Goal: Navigation & Orientation: Understand site structure

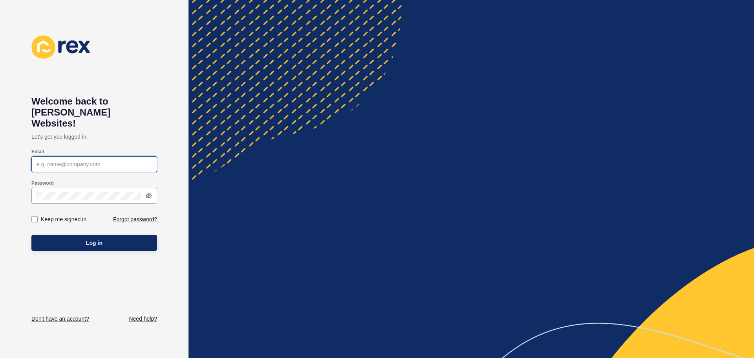
click at [81, 160] on input "Email" at bounding box center [94, 164] width 115 height 8
type input "[EMAIL_ADDRESS][DOMAIN_NAME]"
click at [150, 192] on icon at bounding box center [149, 195] width 6 height 6
click at [36, 216] on label at bounding box center [34, 219] width 6 height 6
click at [36, 217] on input "Keep me signed in" at bounding box center [35, 219] width 5 height 5
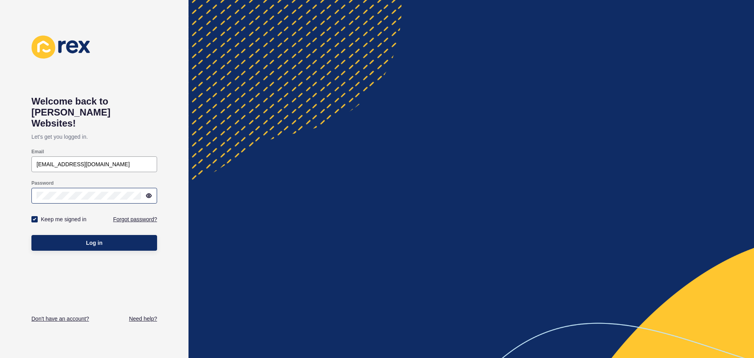
checkbox input "true"
click at [51, 235] on button "Log in" at bounding box center [94, 243] width 126 height 16
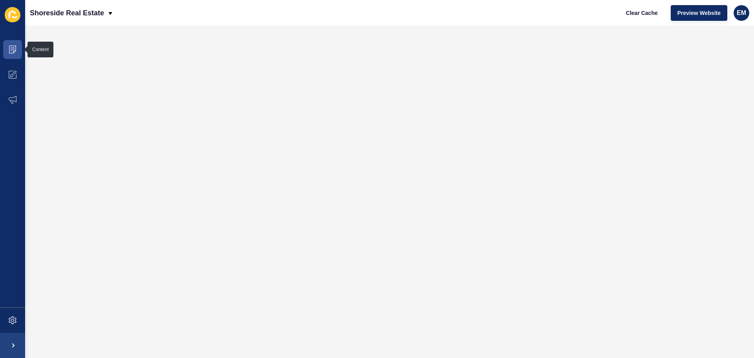
click at [11, 17] on icon at bounding box center [13, 14] width 16 height 15
click at [11, 50] on icon at bounding box center [13, 50] width 8 height 8
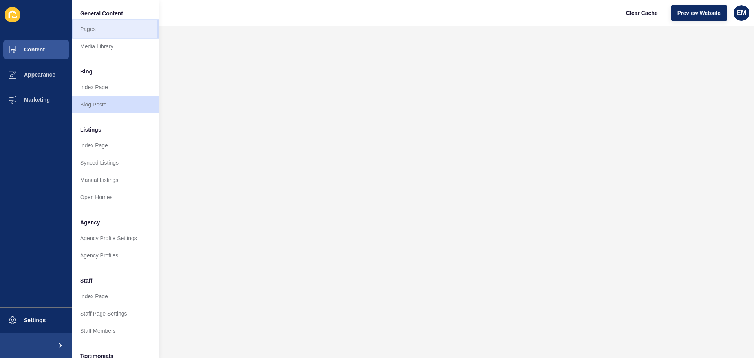
click at [104, 29] on link "Pages" at bounding box center [115, 28] width 86 height 17
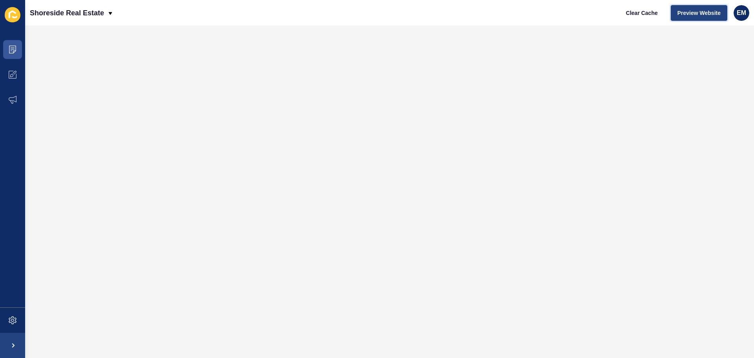
click at [706, 11] on span "Preview Website" at bounding box center [698, 13] width 43 height 8
click at [13, 344] on span at bounding box center [12, 344] width 25 height 25
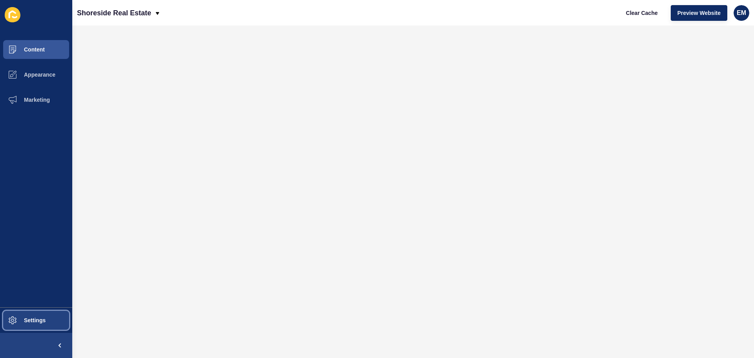
click at [39, 323] on button "Settings" at bounding box center [36, 319] width 72 height 25
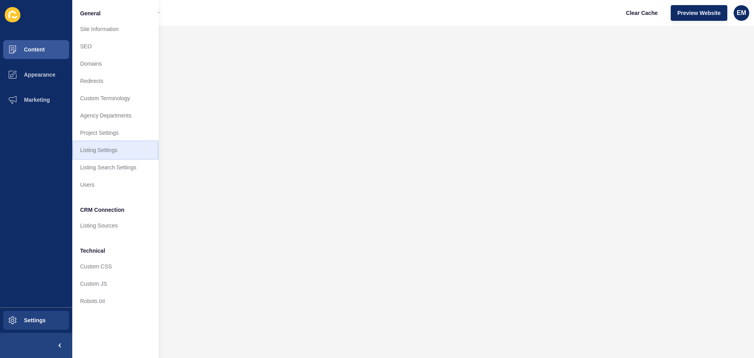
click at [114, 145] on link "Listing Settings" at bounding box center [115, 149] width 86 height 17
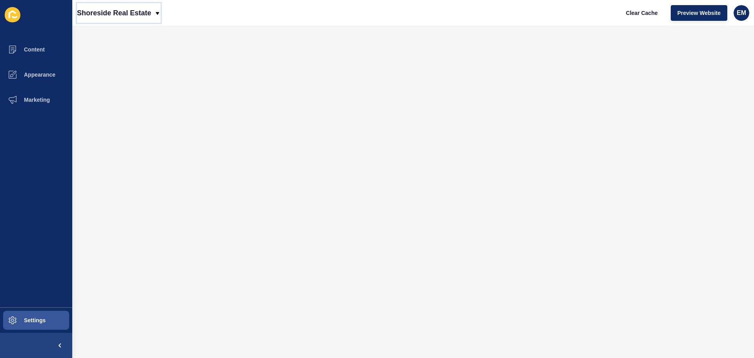
click at [152, 12] on div "Shoreside Real Estate" at bounding box center [119, 13] width 84 height 20
click at [45, 47] on button "Content" at bounding box center [36, 49] width 72 height 25
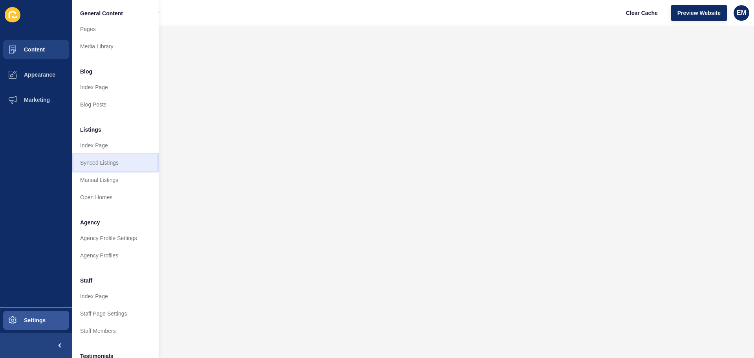
click at [119, 157] on link "Synced Listings" at bounding box center [115, 162] width 86 height 17
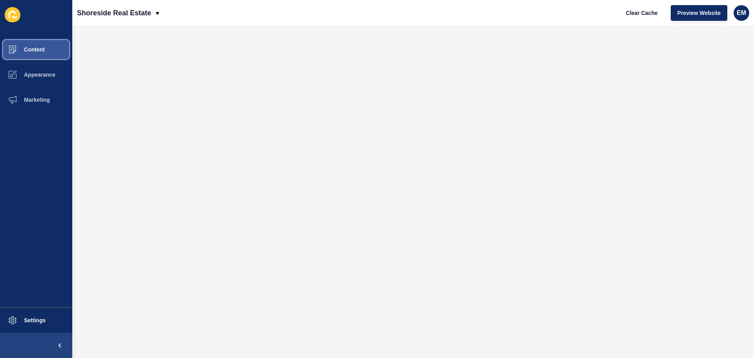
click at [8, 49] on span "Content" at bounding box center [22, 49] width 46 height 6
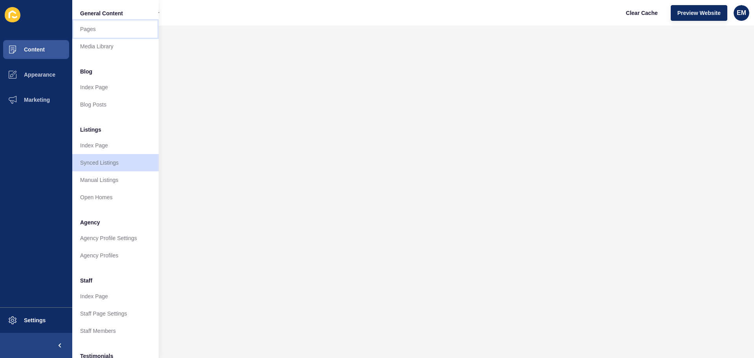
click at [91, 27] on link "Pages" at bounding box center [115, 28] width 86 height 17
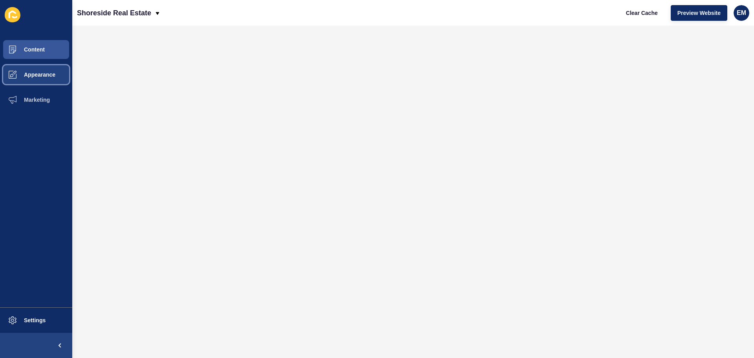
click at [31, 69] on button "Appearance" at bounding box center [36, 74] width 72 height 25
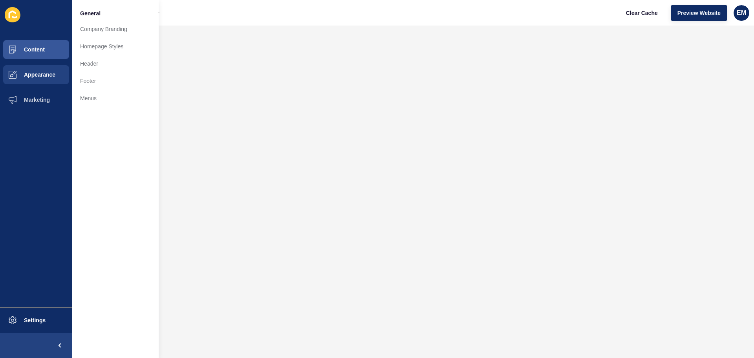
click at [9, 16] on icon at bounding box center [12, 15] width 7 height 8
click at [16, 22] on icon at bounding box center [13, 15] width 16 height 16
click at [58, 344] on span at bounding box center [59, 344] width 25 height 25
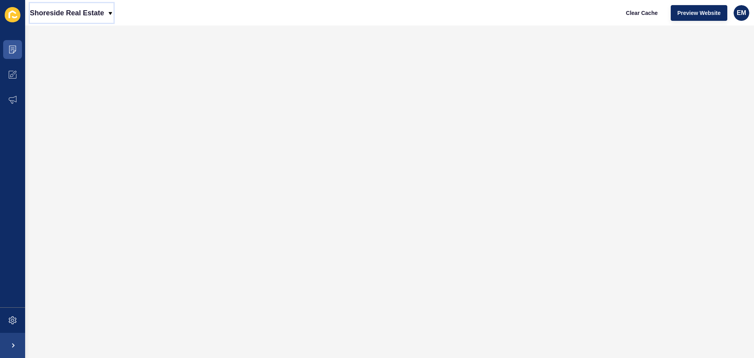
click at [104, 9] on p "Shoreside Real Estate" at bounding box center [67, 13] width 74 height 20
click at [68, 35] on div "Back to website list" at bounding box center [64, 36] width 56 height 14
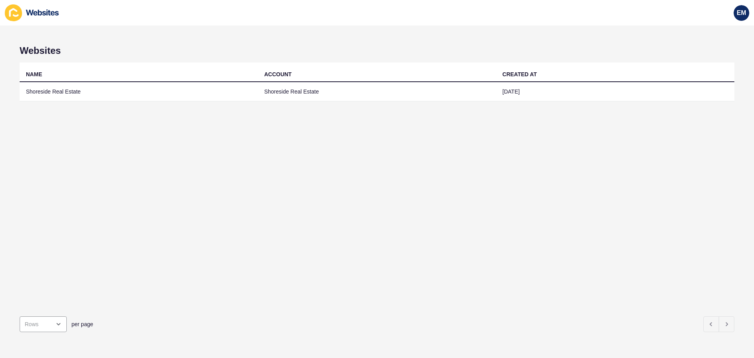
click at [728, 91] on div "Websites NAME ACCOUNT CREATED AT Shoreside Real Estate Shoreside Real Estate [D…" at bounding box center [377, 192] width 754 height 332
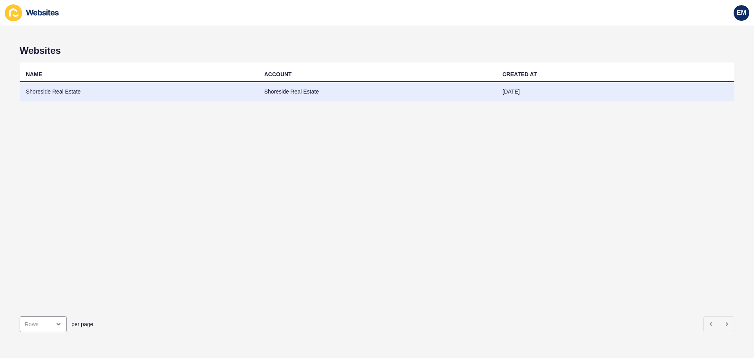
click at [722, 90] on td "[DATE]" at bounding box center [615, 91] width 238 height 19
click at [80, 94] on td "Shoreside Real Estate" at bounding box center [139, 91] width 238 height 19
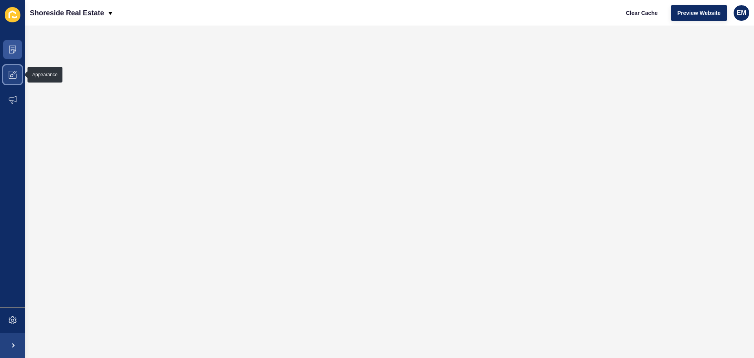
click at [18, 75] on span at bounding box center [12, 74] width 25 height 25
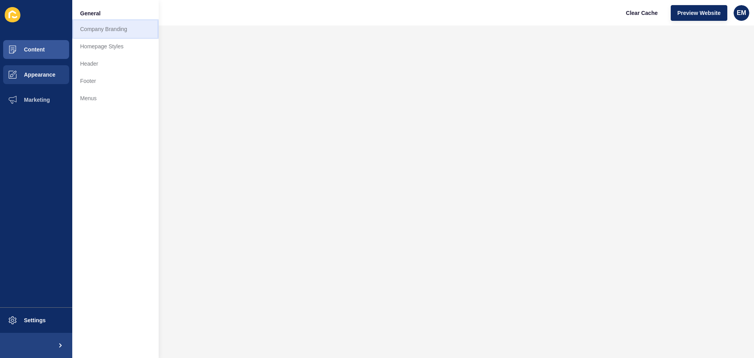
click at [132, 31] on link "Company Branding" at bounding box center [115, 28] width 86 height 17
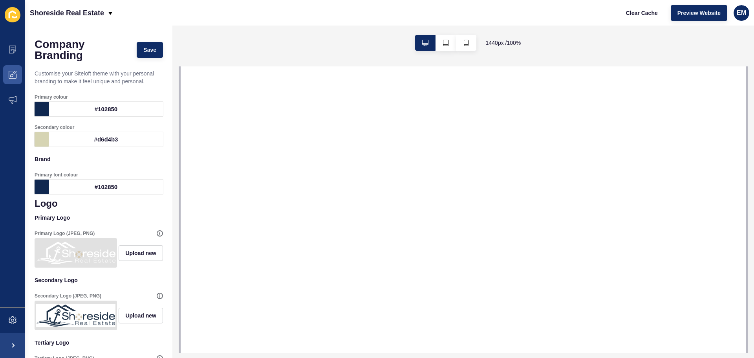
select select
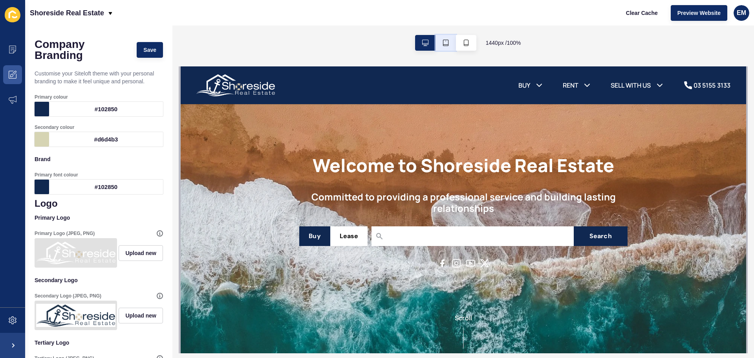
click at [445, 42] on icon "button" at bounding box center [445, 43] width 6 height 6
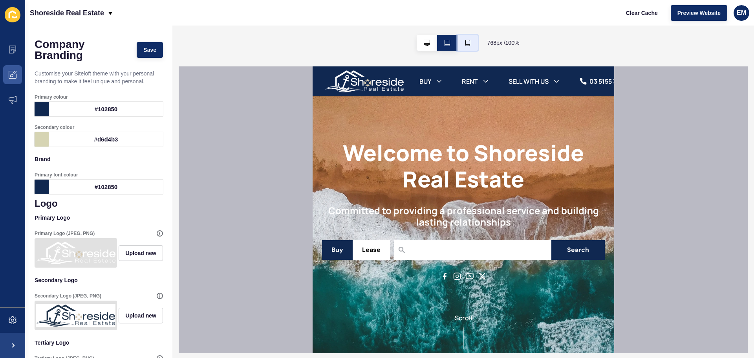
click at [462, 42] on button "button" at bounding box center [467, 43] width 20 height 16
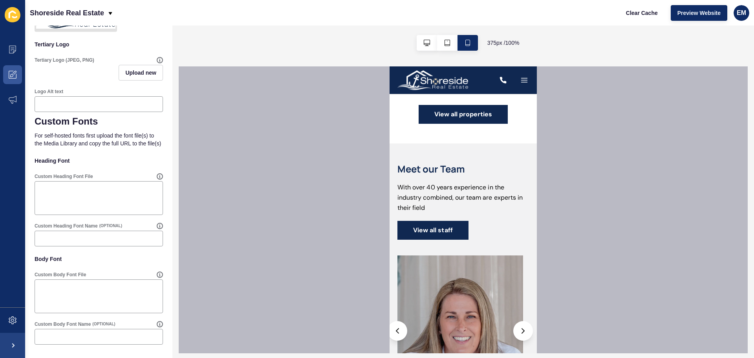
scroll to position [824, 0]
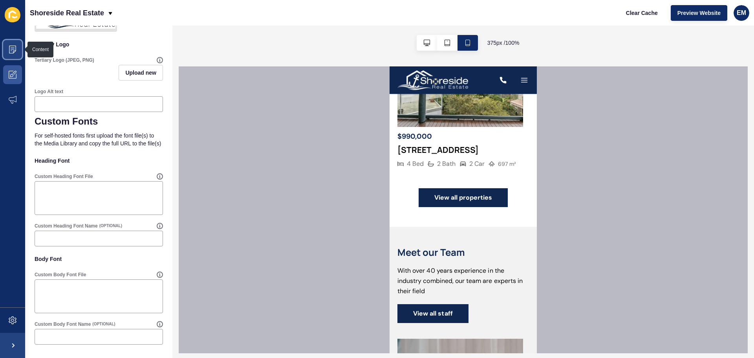
click at [14, 43] on span at bounding box center [12, 49] width 25 height 25
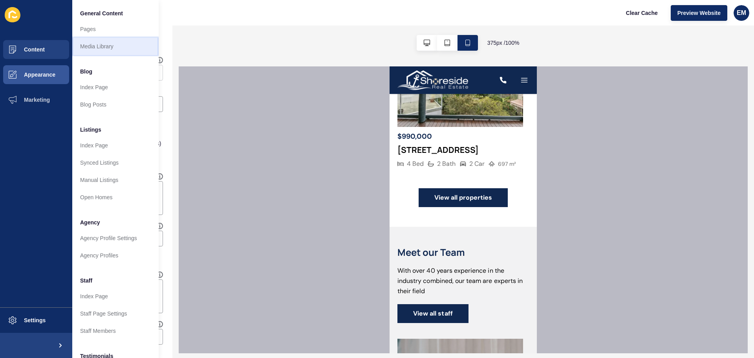
click at [113, 41] on link "Media Library" at bounding box center [115, 46] width 86 height 17
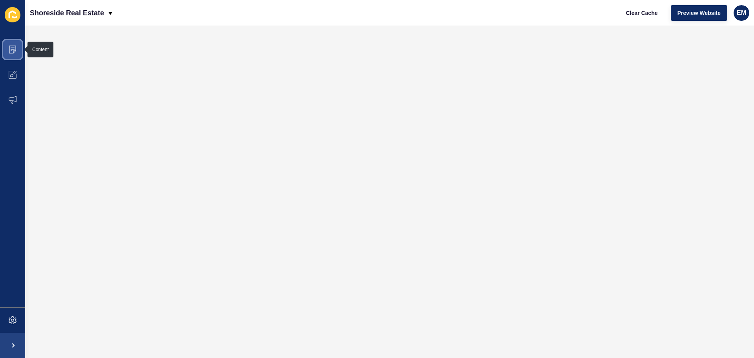
click at [14, 44] on span at bounding box center [12, 49] width 25 height 25
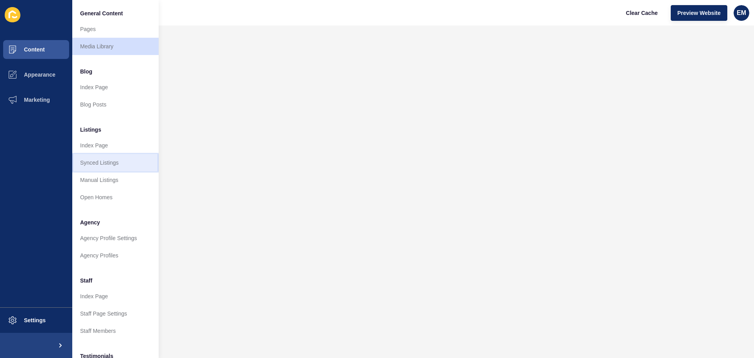
click at [117, 159] on link "Synced Listings" at bounding box center [115, 162] width 86 height 17
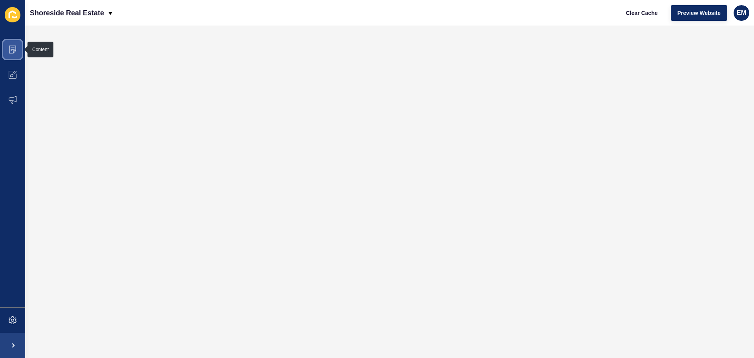
click at [8, 44] on span at bounding box center [12, 49] width 25 height 25
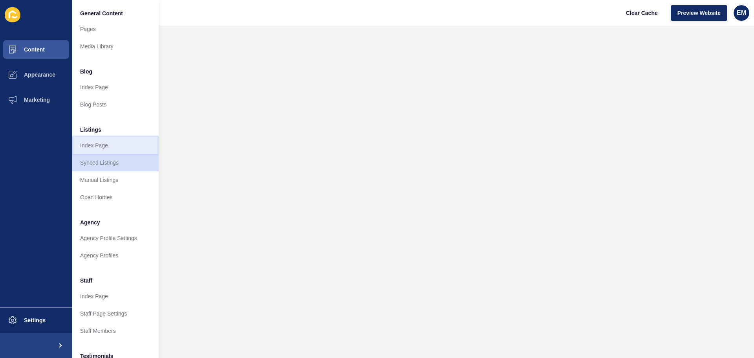
click at [98, 145] on link "Index Page" at bounding box center [115, 145] width 86 height 17
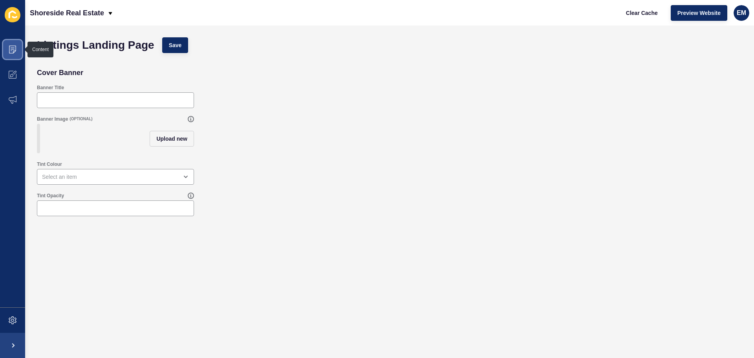
click at [11, 43] on span at bounding box center [12, 49] width 25 height 25
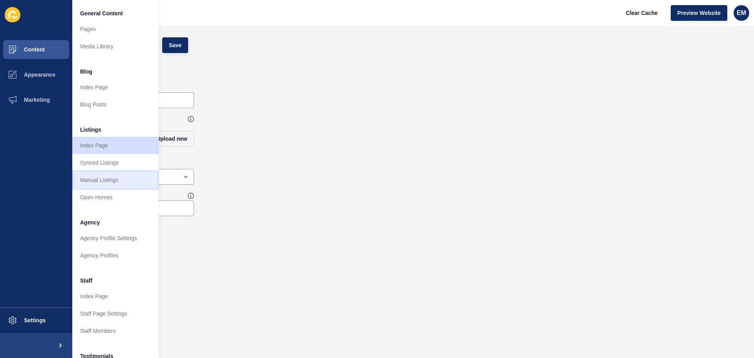
click at [109, 175] on link "Manual Listings" at bounding box center [115, 179] width 86 height 17
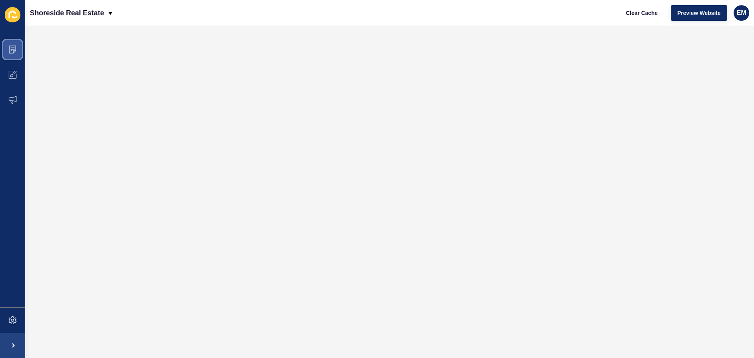
click at [10, 50] on icon at bounding box center [13, 50] width 8 height 8
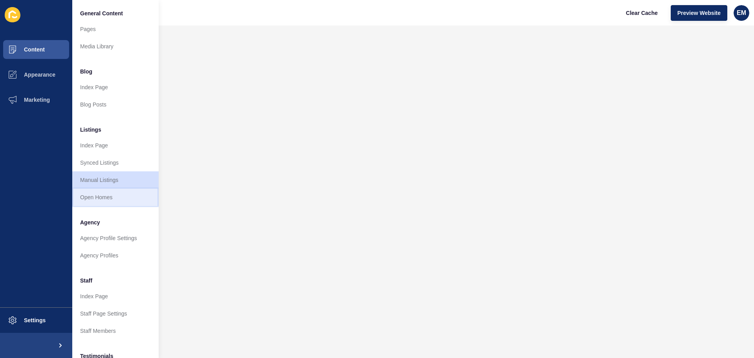
click at [97, 197] on link "Open Homes" at bounding box center [115, 196] width 86 height 17
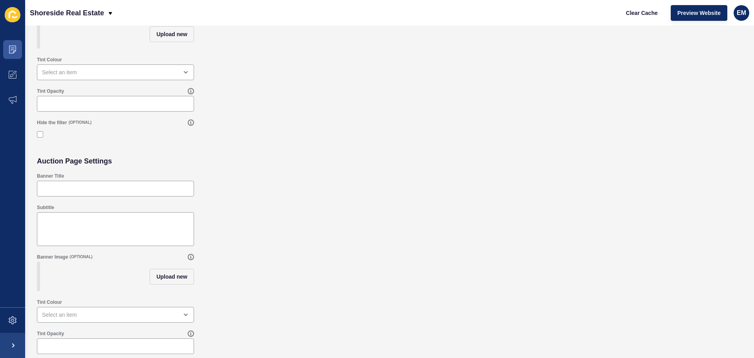
scroll to position [166, 0]
click at [17, 53] on span at bounding box center [12, 49] width 25 height 25
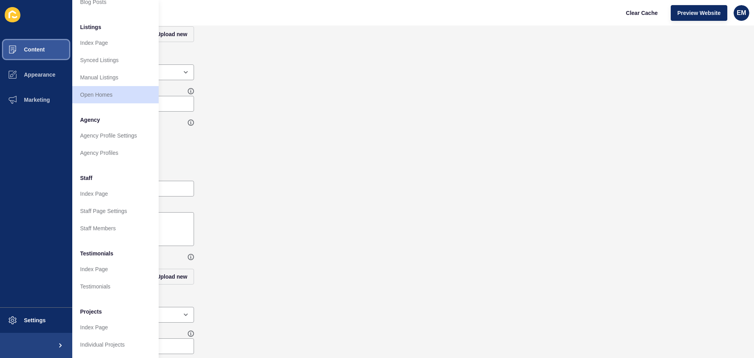
scroll to position [108, 0]
click at [102, 187] on link "Index Page" at bounding box center [115, 193] width 86 height 17
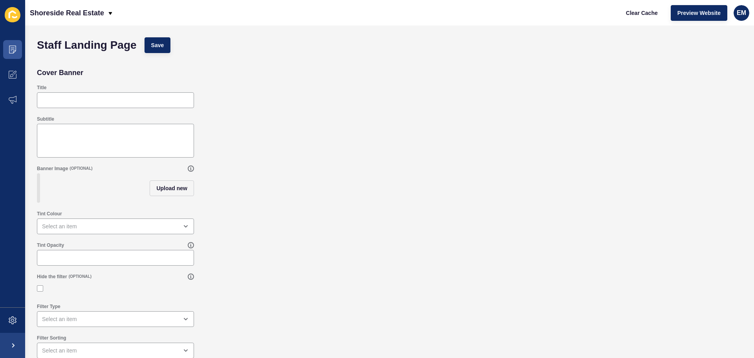
scroll to position [10, 0]
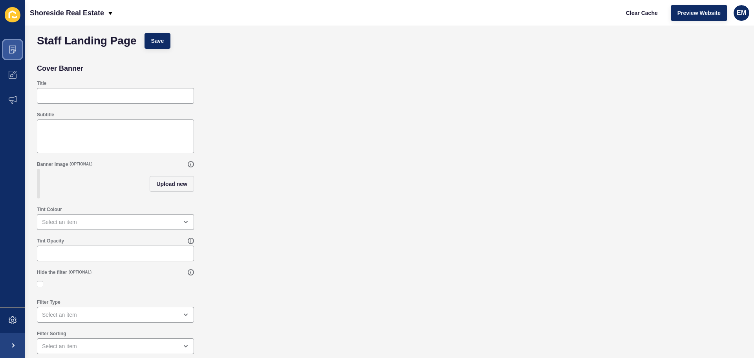
click at [15, 49] on icon at bounding box center [13, 50] width 8 height 8
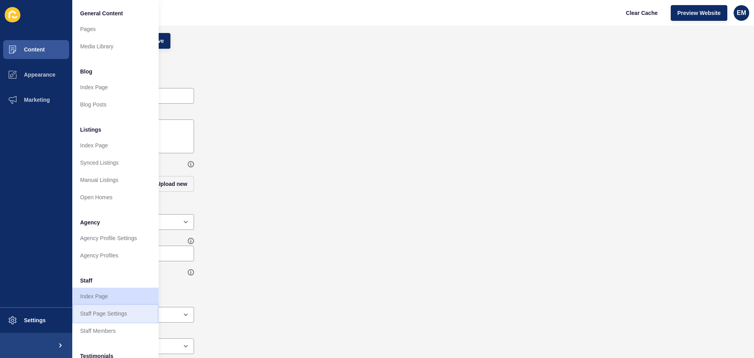
click at [110, 310] on link "Staff Page Settings" at bounding box center [115, 313] width 86 height 17
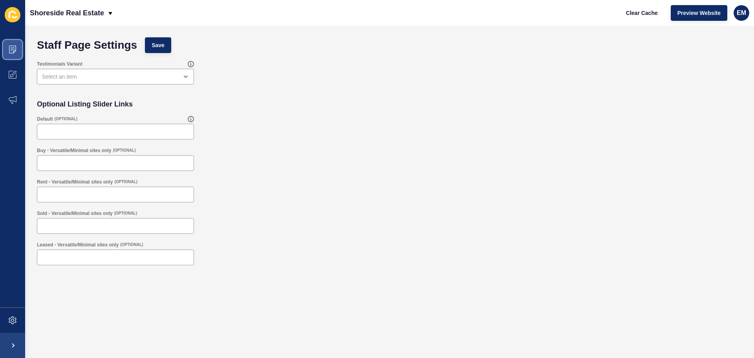
click at [7, 44] on span at bounding box center [12, 49] width 25 height 25
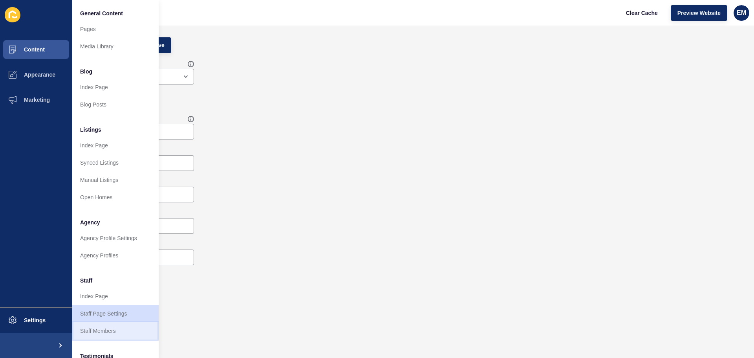
click at [88, 324] on link "Staff Members" at bounding box center [115, 330] width 86 height 17
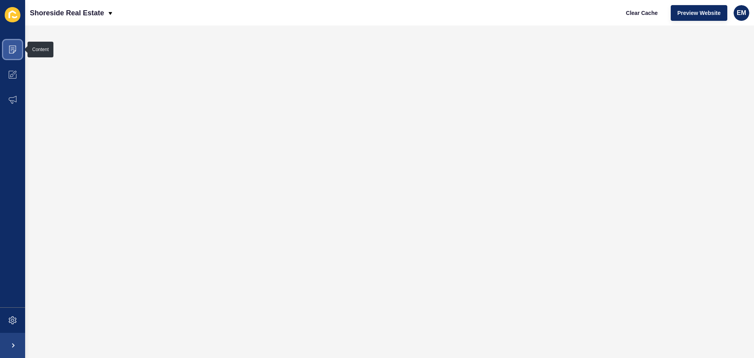
click at [8, 51] on span at bounding box center [12, 49] width 25 height 25
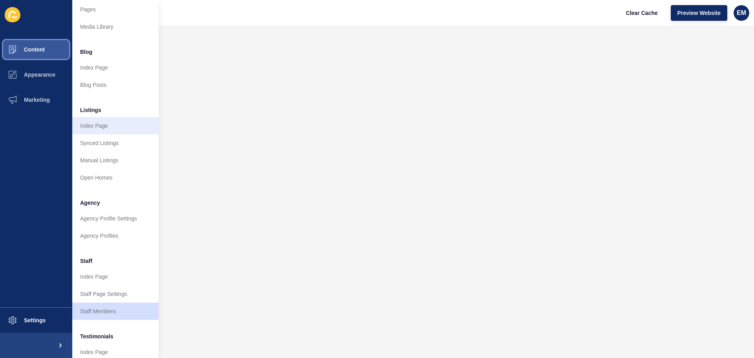
scroll to position [108, 0]
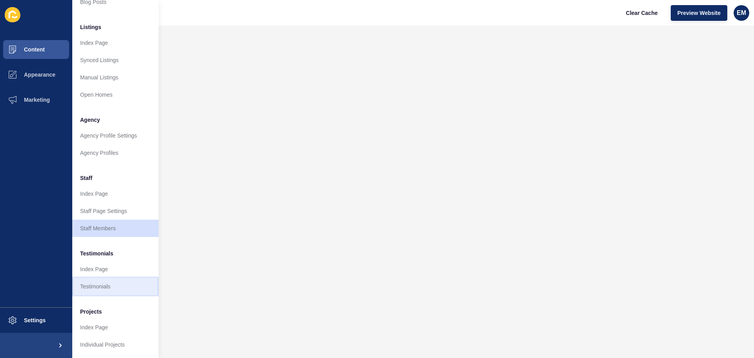
click at [94, 278] on link "Testimonials" at bounding box center [115, 286] width 86 height 17
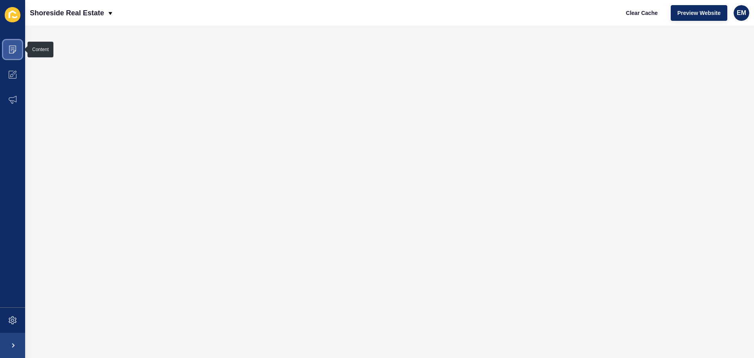
click at [13, 46] on icon at bounding box center [12, 50] width 7 height 8
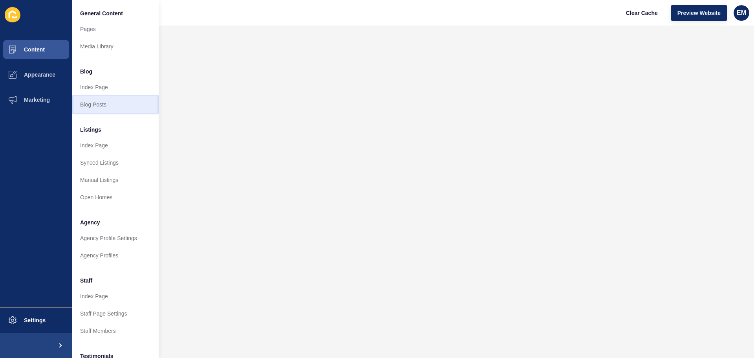
click at [91, 102] on link "Blog Posts" at bounding box center [115, 104] width 86 height 17
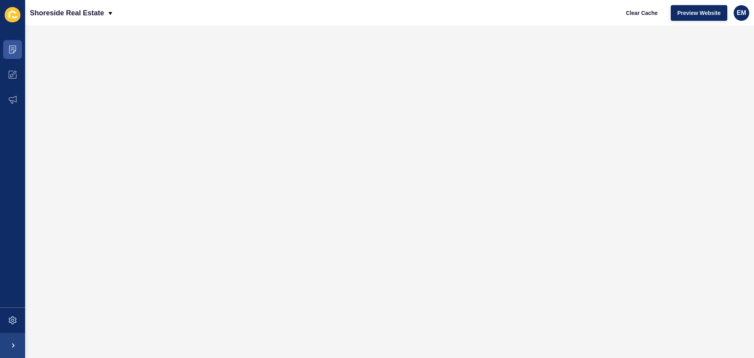
click at [4, 12] on span at bounding box center [12, 14] width 25 height 25
click at [15, 15] on icon at bounding box center [13, 14] width 16 height 15
click at [16, 47] on icon at bounding box center [13, 50] width 8 height 8
